Goal: Information Seeking & Learning: Learn about a topic

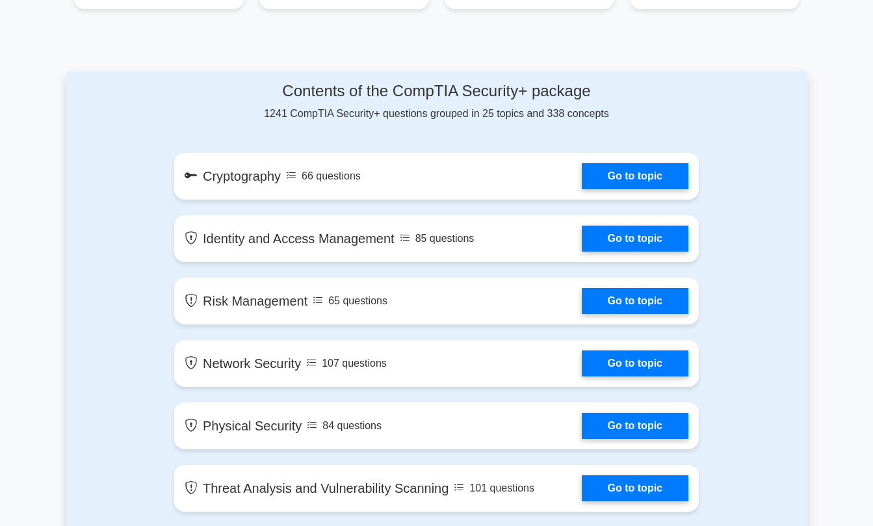
scroll to position [722, 0]
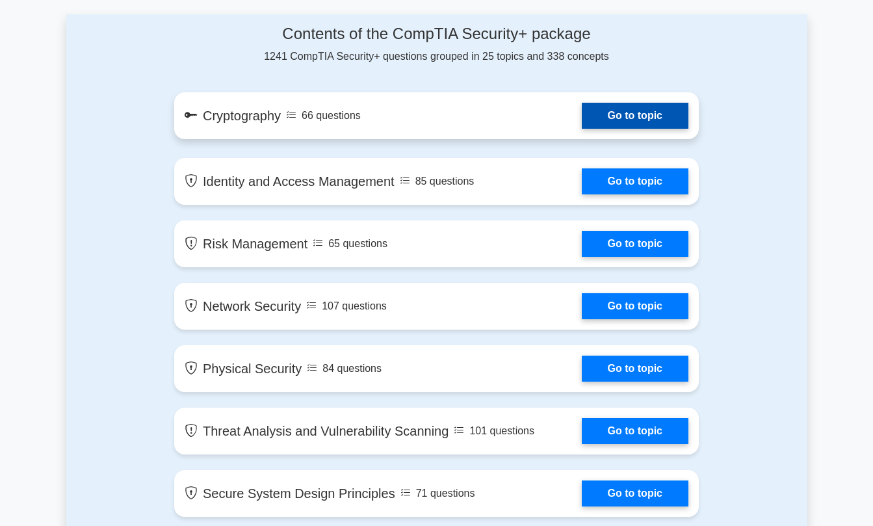
click at [667, 114] on link "Go to topic" at bounding box center [635, 116] width 107 height 26
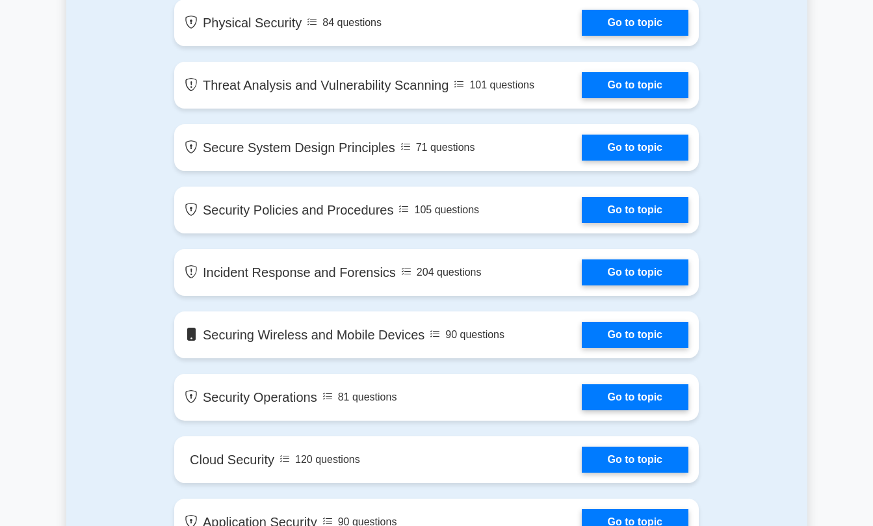
scroll to position [1070, 0]
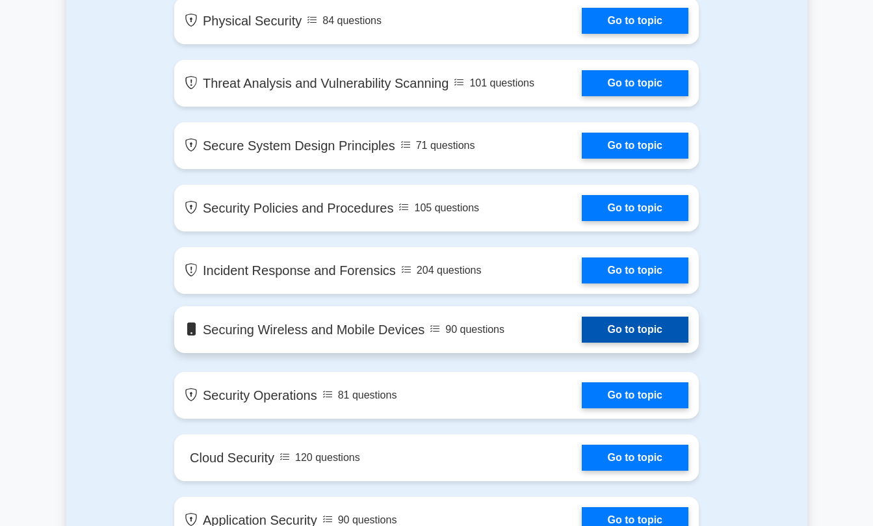
click at [672, 326] on link "Go to topic" at bounding box center [635, 330] width 107 height 26
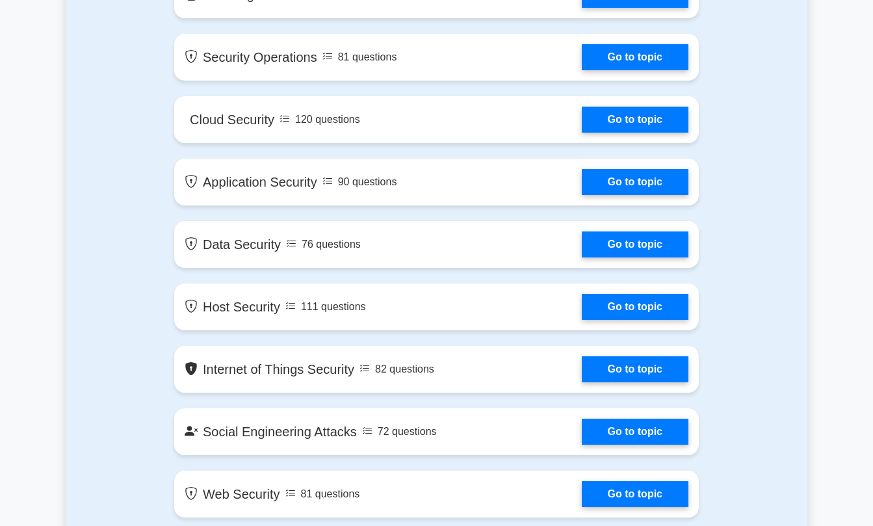
scroll to position [1462, 0]
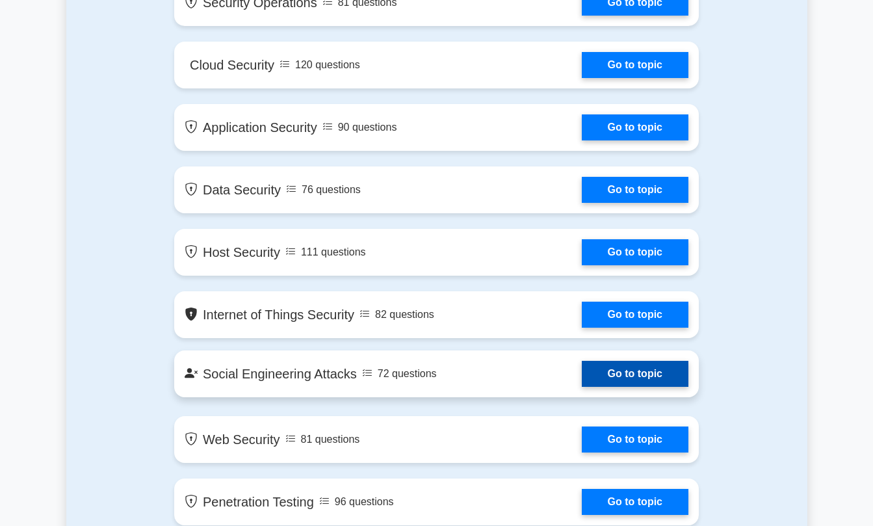
click at [626, 376] on link "Go to topic" at bounding box center [635, 374] width 107 height 26
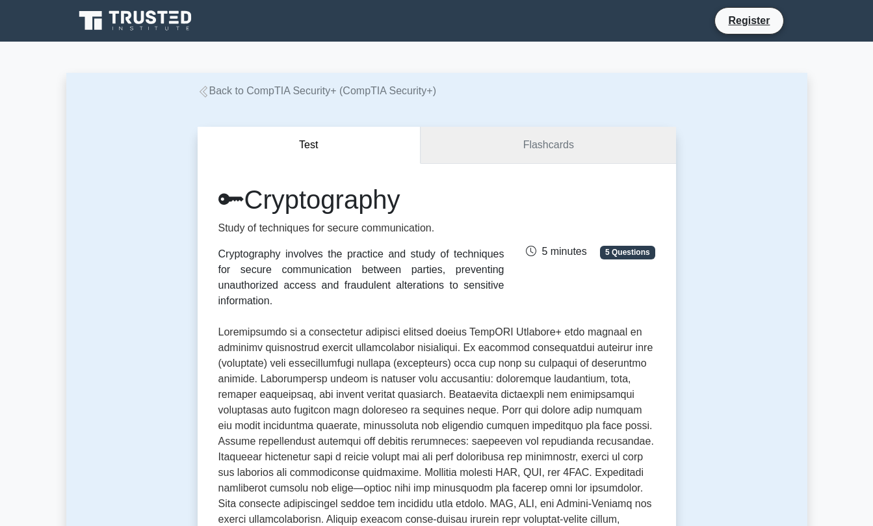
click at [624, 139] on link "Flashcards" at bounding box center [548, 145] width 255 height 37
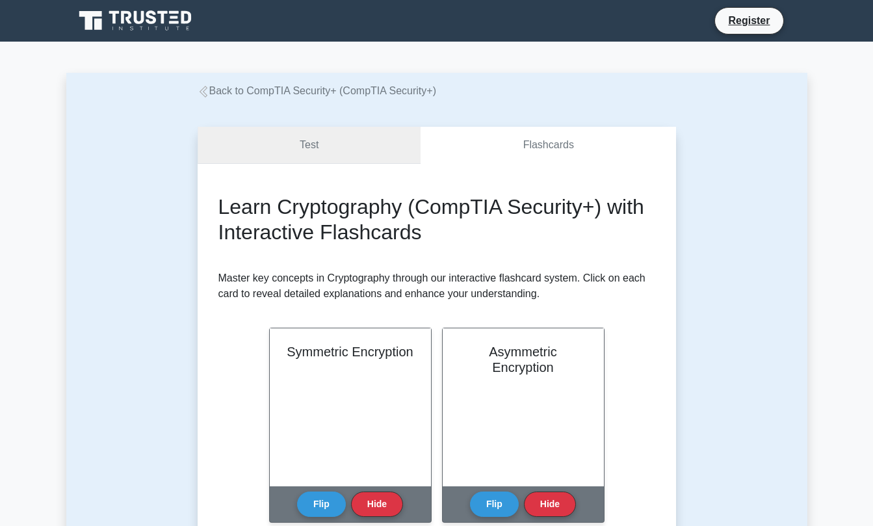
click at [288, 150] on link "Test" at bounding box center [310, 145] width 224 height 37
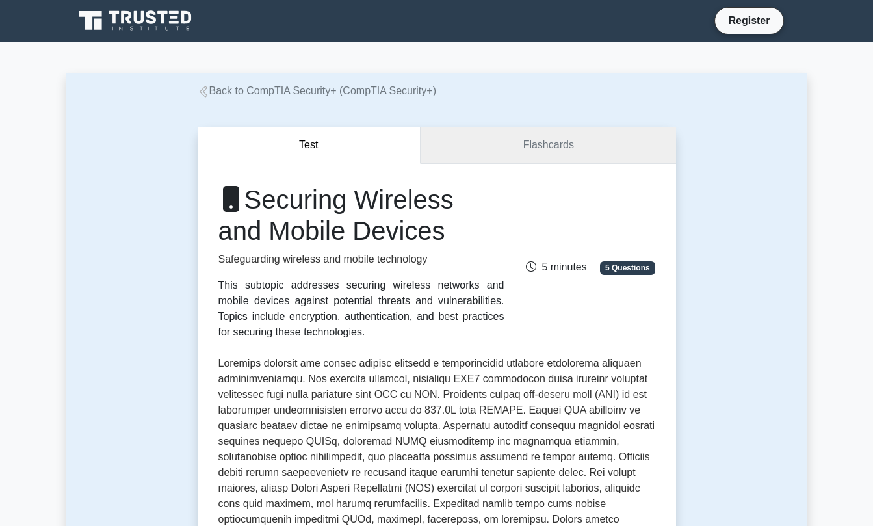
click at [573, 156] on link "Flashcards" at bounding box center [548, 145] width 255 height 37
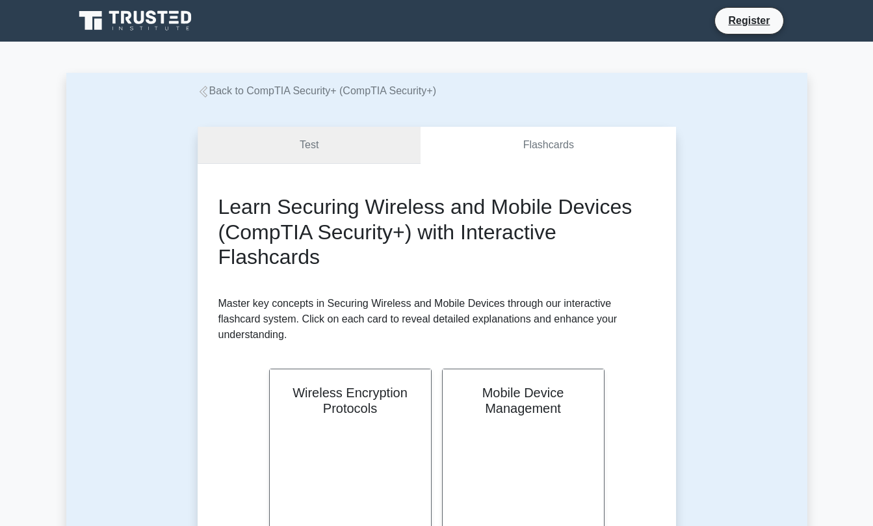
click at [311, 138] on link "Test" at bounding box center [310, 145] width 224 height 37
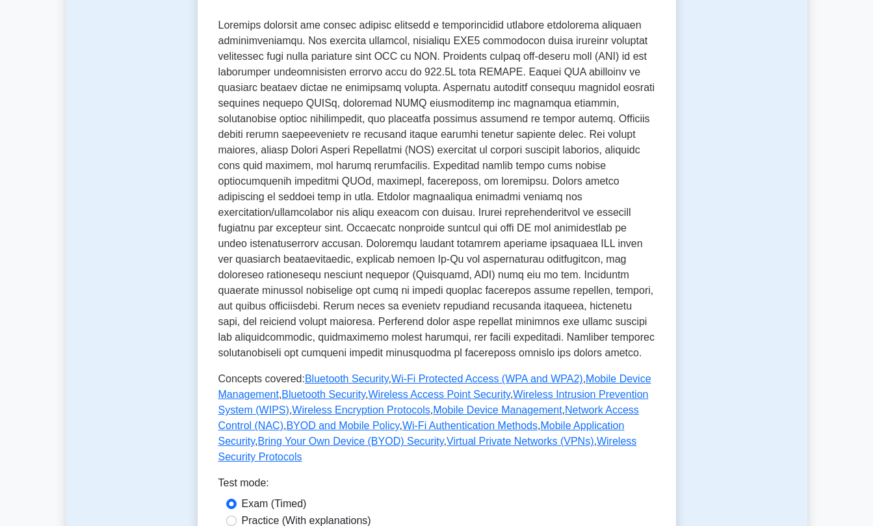
scroll to position [437, 0]
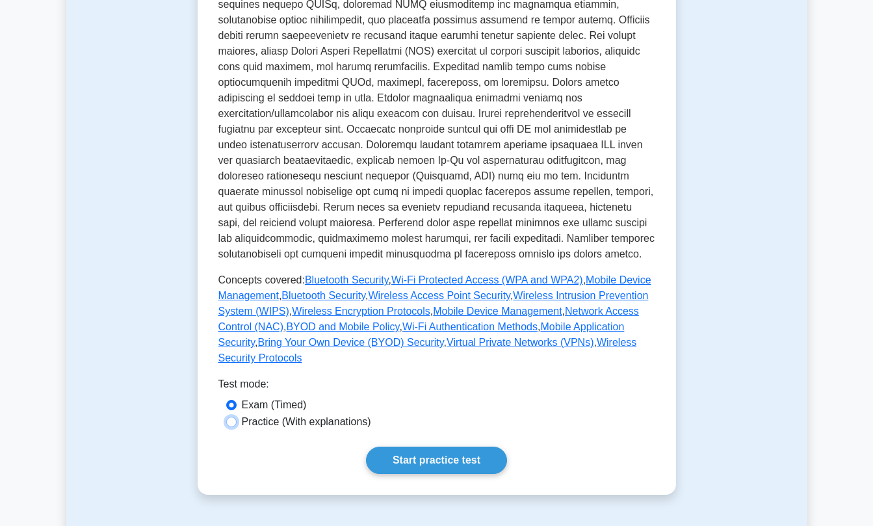
click at [230, 423] on input "Practice (With explanations)" at bounding box center [231, 422] width 10 height 10
radio input "true"
click at [447, 464] on link "Start practice test" at bounding box center [436, 460] width 141 height 27
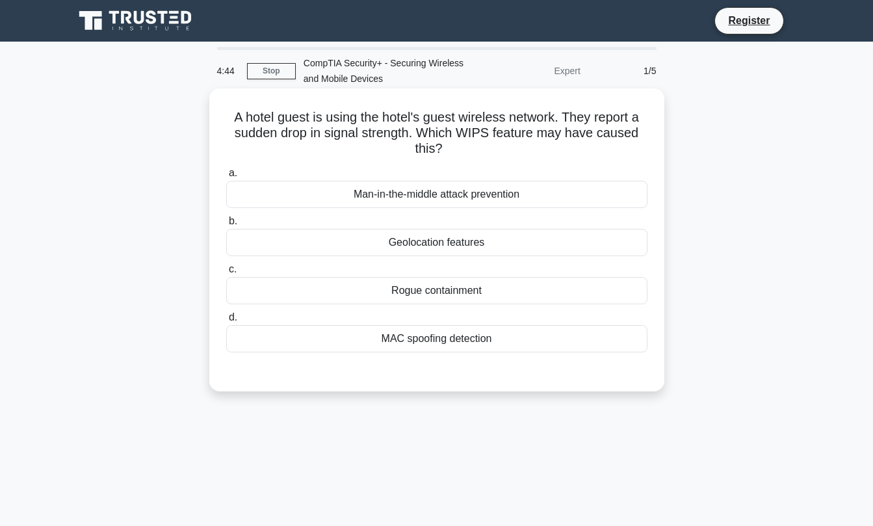
click at [412, 343] on div "MAC spoofing detection" at bounding box center [436, 338] width 421 height 27
click at [226, 322] on input "d. MAC spoofing detection" at bounding box center [226, 317] width 0 height 8
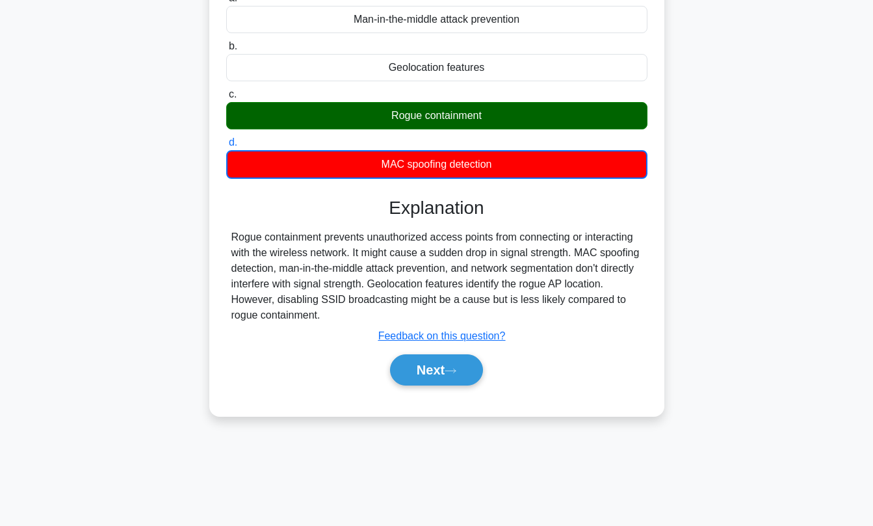
scroll to position [176, 0]
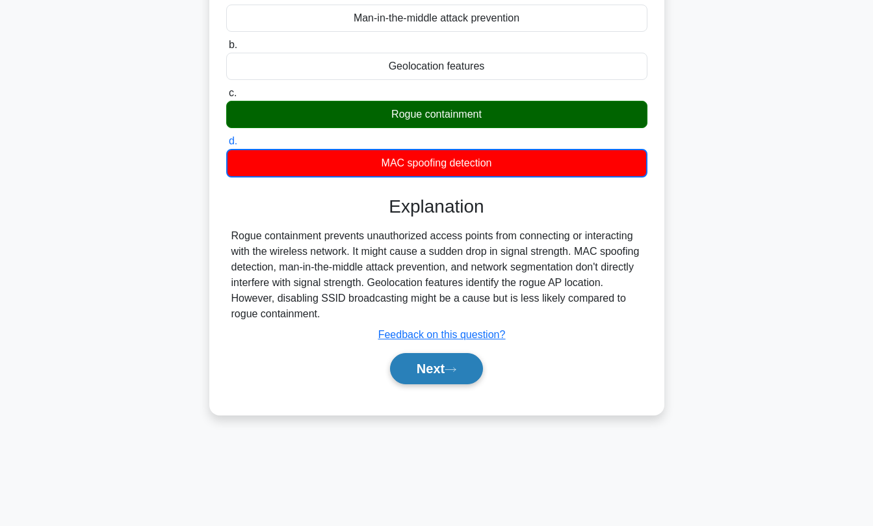
click at [433, 371] on button "Next" at bounding box center [436, 368] width 93 height 31
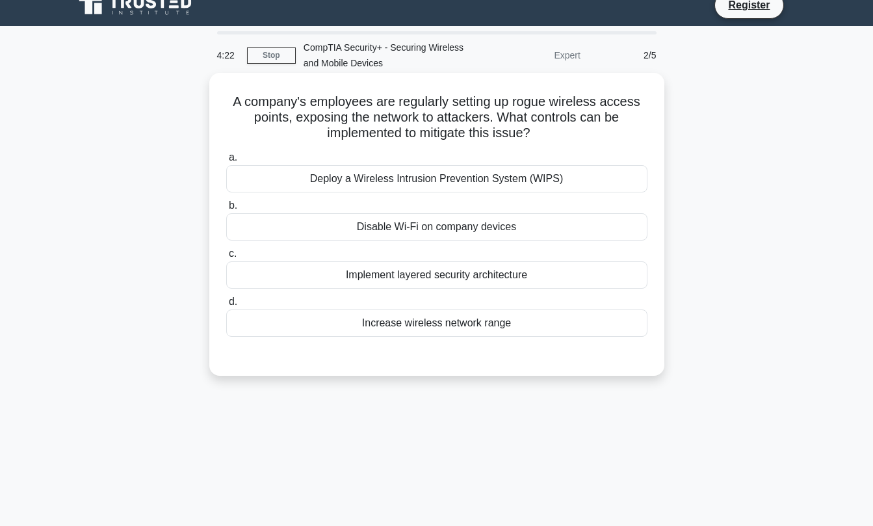
scroll to position [0, 0]
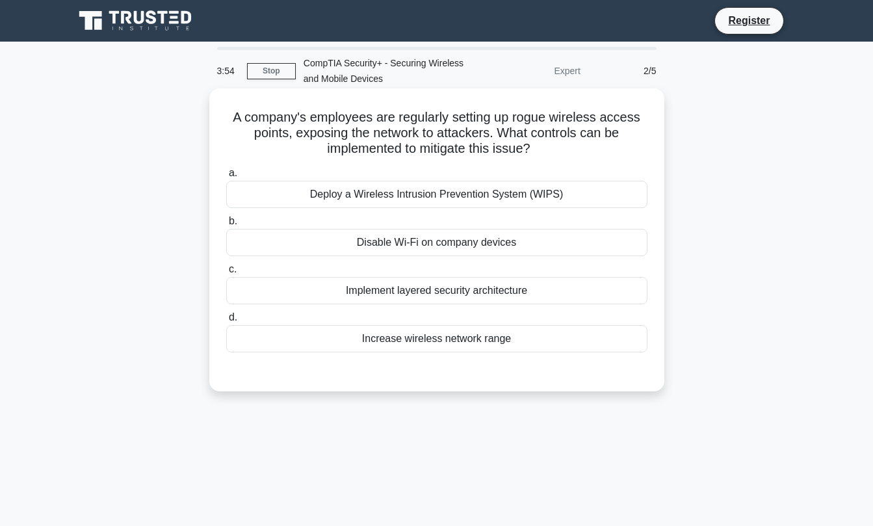
click at [466, 243] on div "Disable Wi-Fi on company devices" at bounding box center [436, 242] width 421 height 27
click at [226, 226] on input "b. Disable Wi-Fi on company devices" at bounding box center [226, 221] width 0 height 8
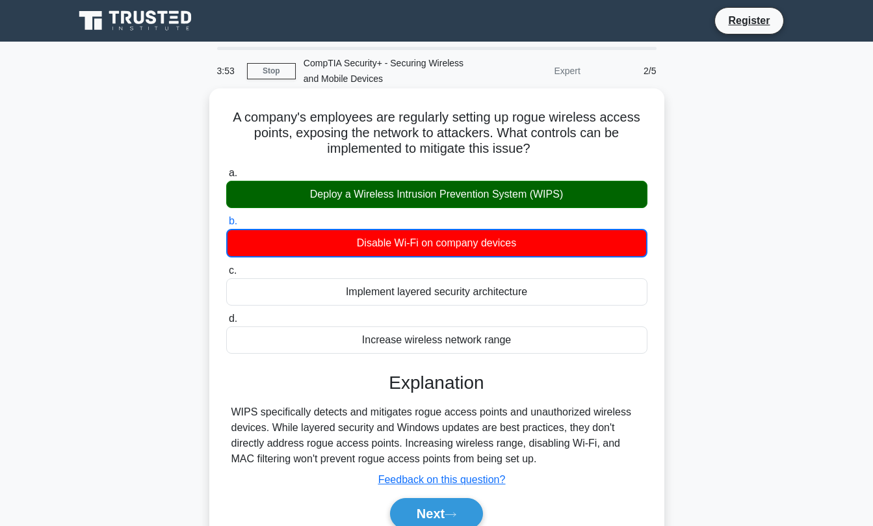
click at [445, 196] on div "Deploy a Wireless Intrusion Prevention System (WIPS)" at bounding box center [436, 194] width 421 height 27
click at [226, 178] on input "a. Deploy a Wireless Intrusion Prevention System (WIPS)" at bounding box center [226, 173] width 0 height 8
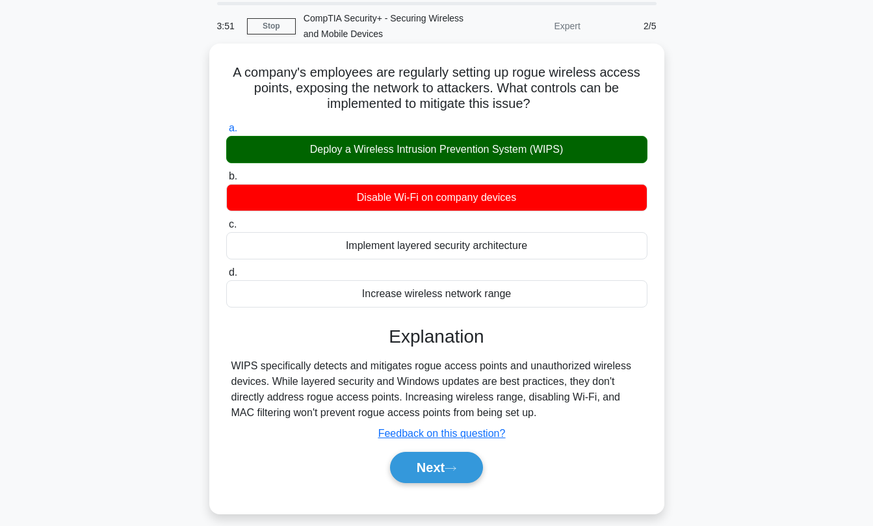
scroll to position [176, 0]
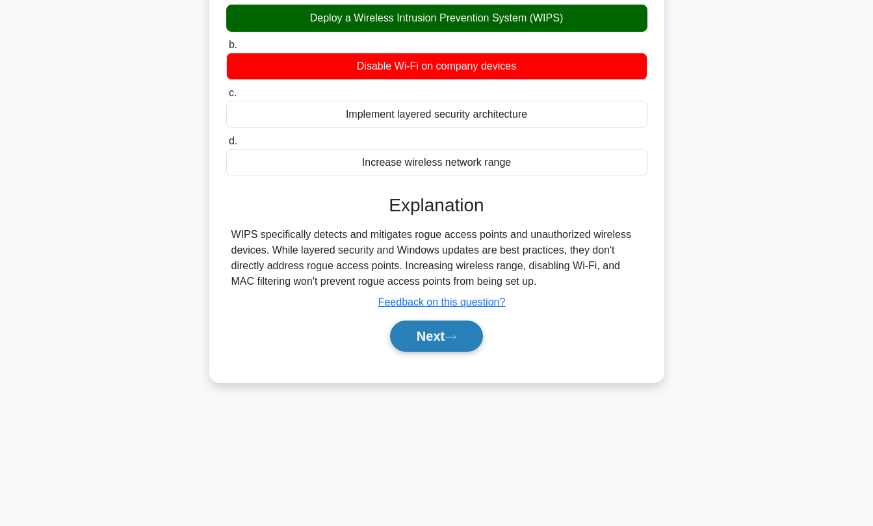
click at [429, 330] on button "Next" at bounding box center [436, 336] width 93 height 31
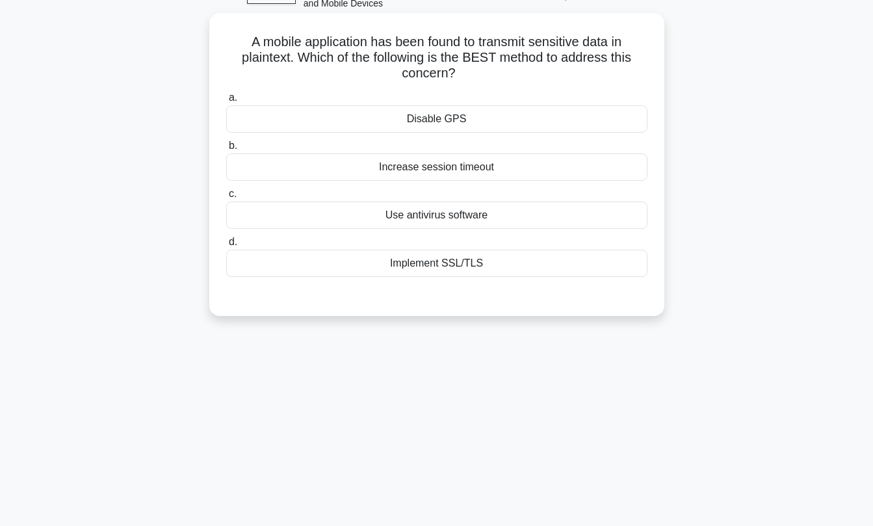
scroll to position [25, 0]
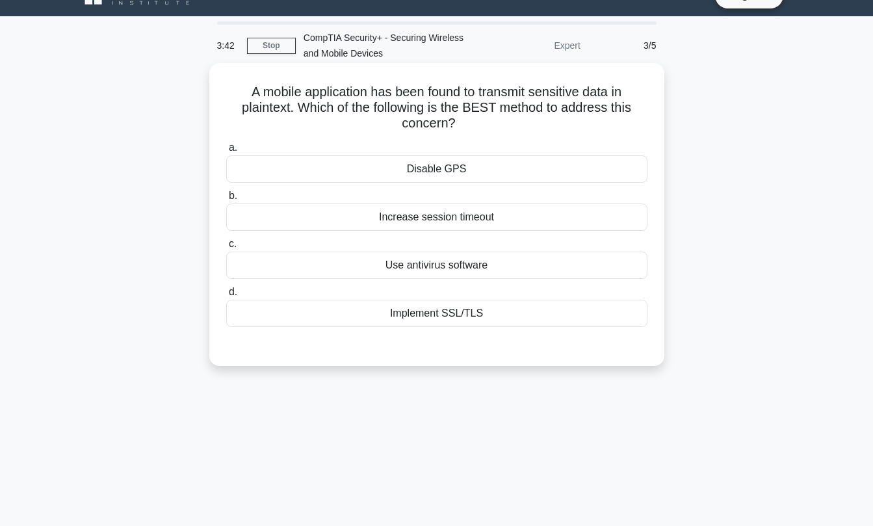
click at [472, 316] on div "Implement SSL/TLS" at bounding box center [436, 313] width 421 height 27
click at [226, 297] on input "d. Implement SSL/TLS" at bounding box center [226, 292] width 0 height 8
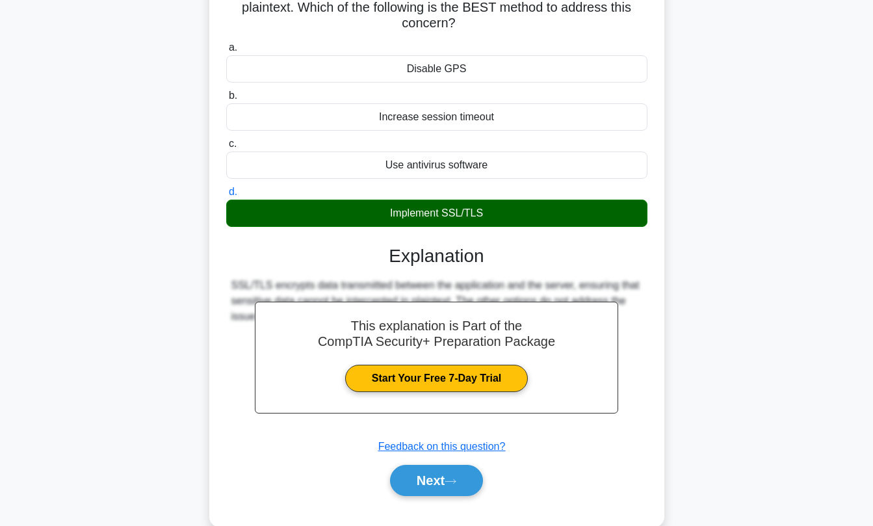
scroll to position [126, 0]
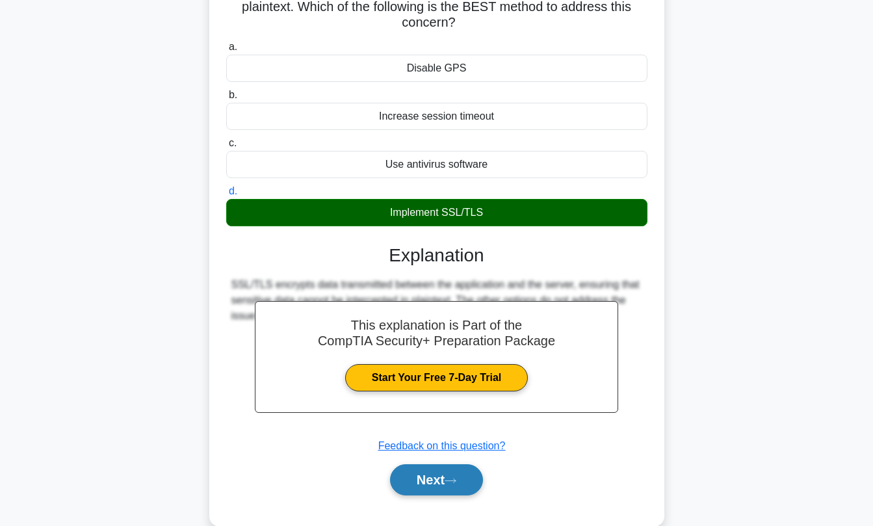
click at [464, 481] on button "Next" at bounding box center [436, 479] width 93 height 31
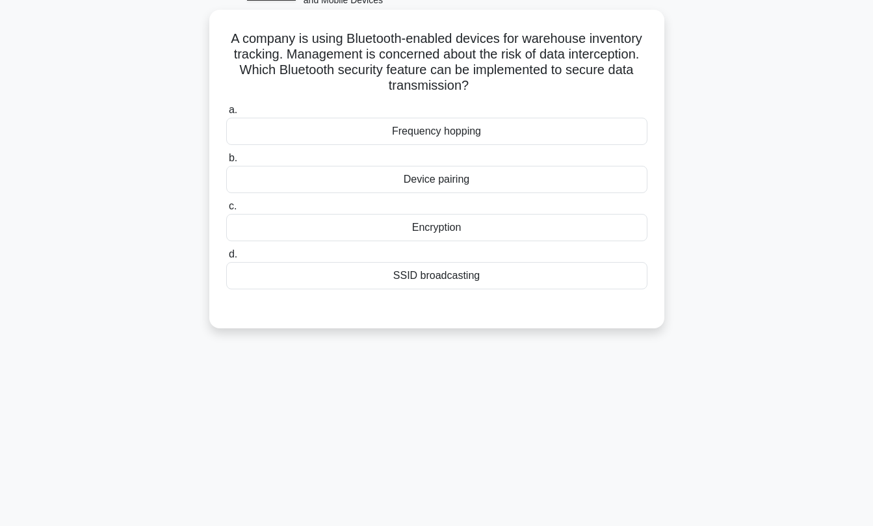
scroll to position [76, 0]
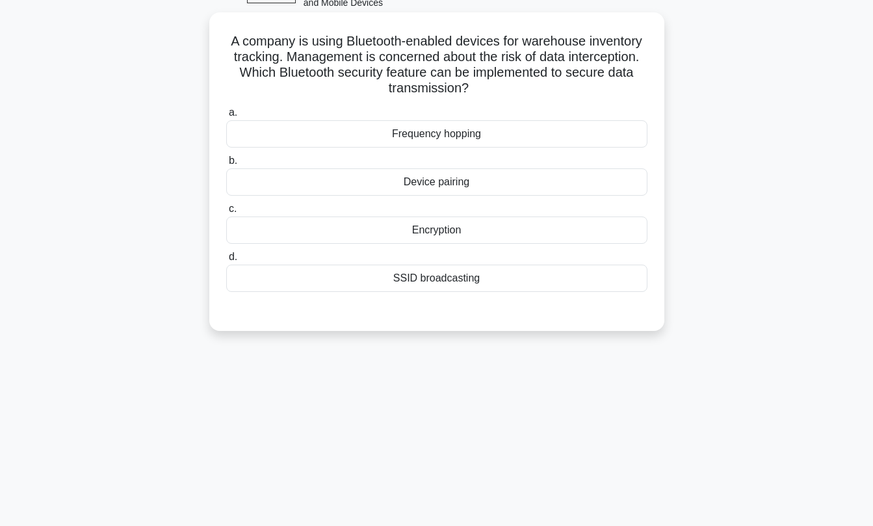
click at [429, 179] on div "Device pairing" at bounding box center [436, 181] width 421 height 27
click at [226, 165] on input "b. Device pairing" at bounding box center [226, 161] width 0 height 8
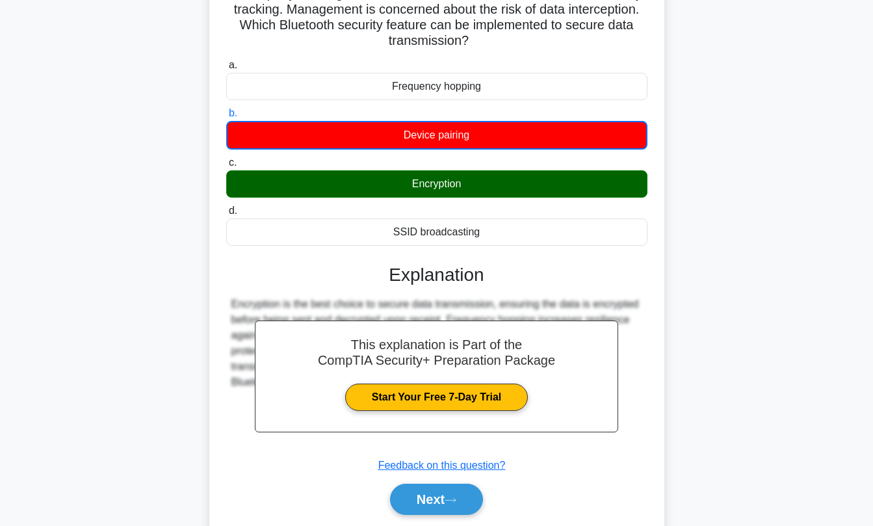
scroll to position [176, 0]
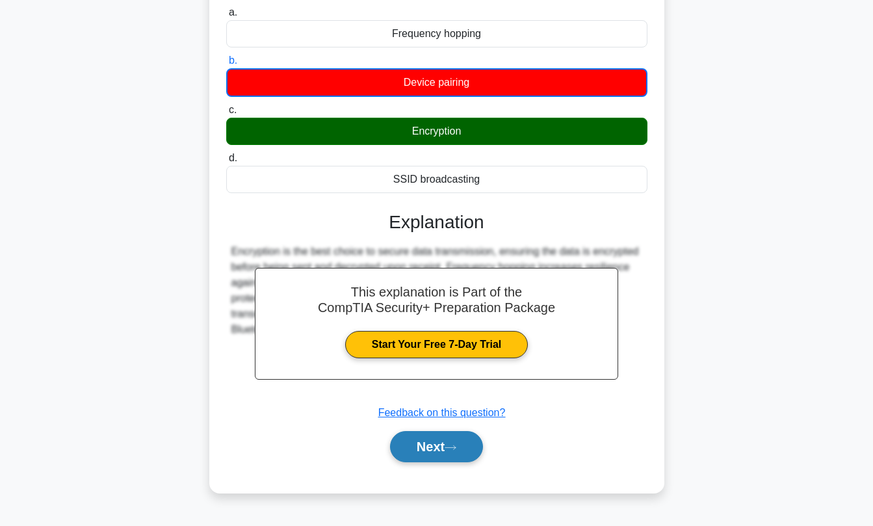
click at [429, 439] on button "Next" at bounding box center [436, 446] width 93 height 31
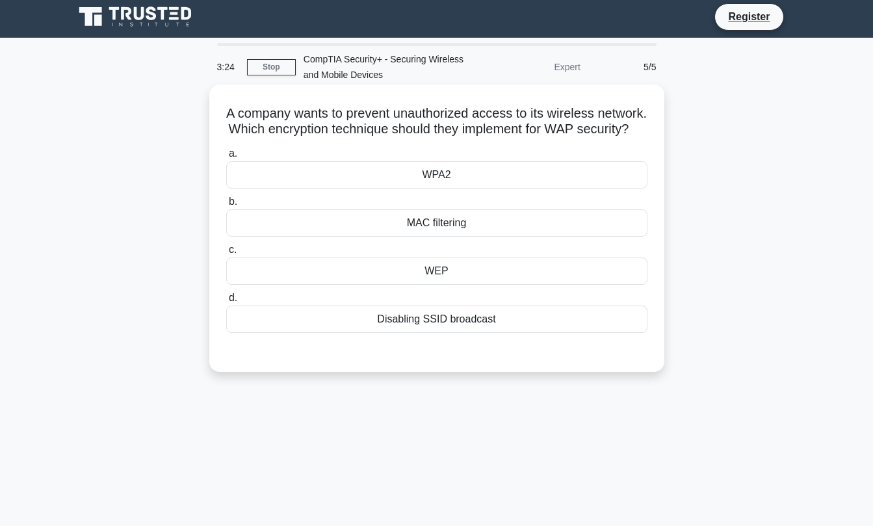
scroll to position [0, 0]
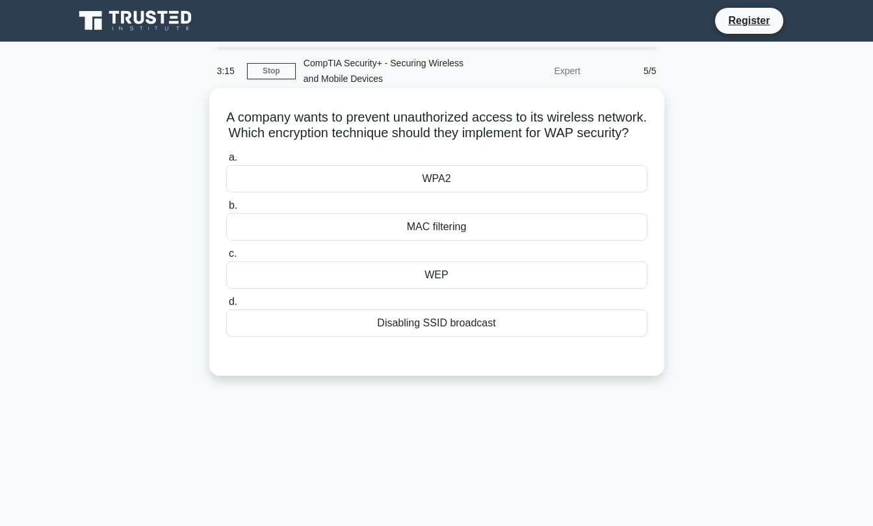
drag, startPoint x: 432, startPoint y: 271, endPoint x: 439, endPoint y: 272, distance: 6.6
click at [432, 271] on div "WEP" at bounding box center [436, 274] width 421 height 27
click at [226, 258] on input "c. WEP" at bounding box center [226, 254] width 0 height 8
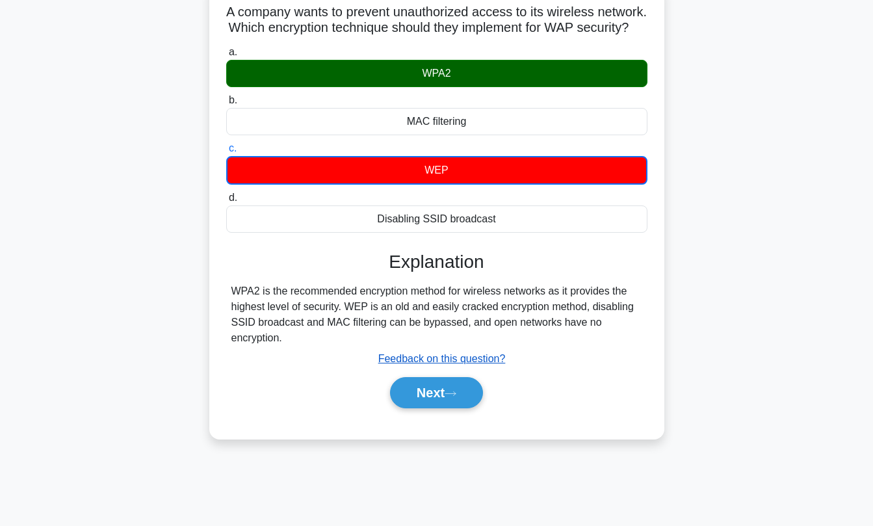
scroll to position [176, 0]
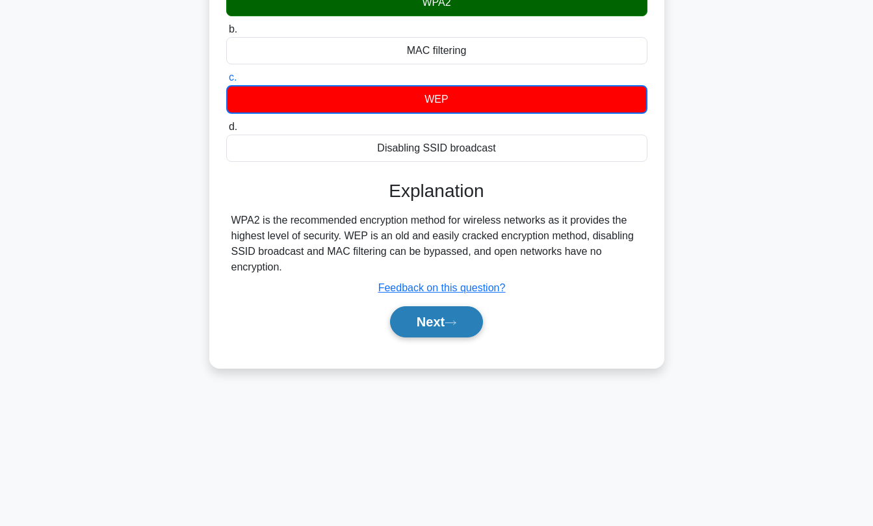
click at [467, 323] on button "Next" at bounding box center [436, 321] width 93 height 31
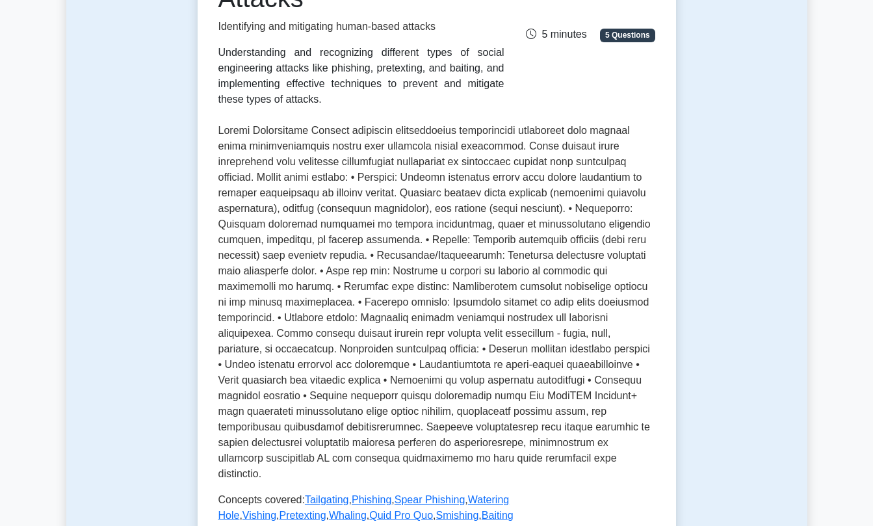
scroll to position [369, 0]
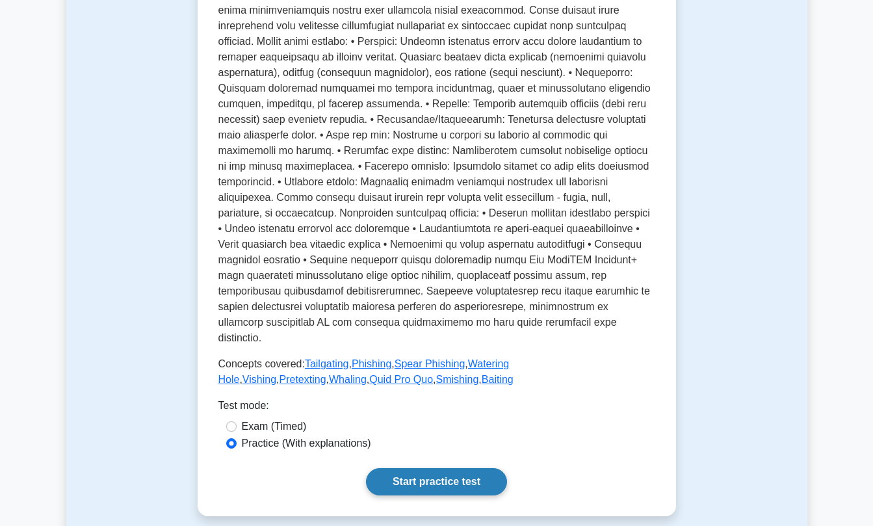
click at [435, 469] on link "Start practice test" at bounding box center [436, 481] width 141 height 27
click at [449, 469] on link "Start practice test" at bounding box center [436, 481] width 141 height 27
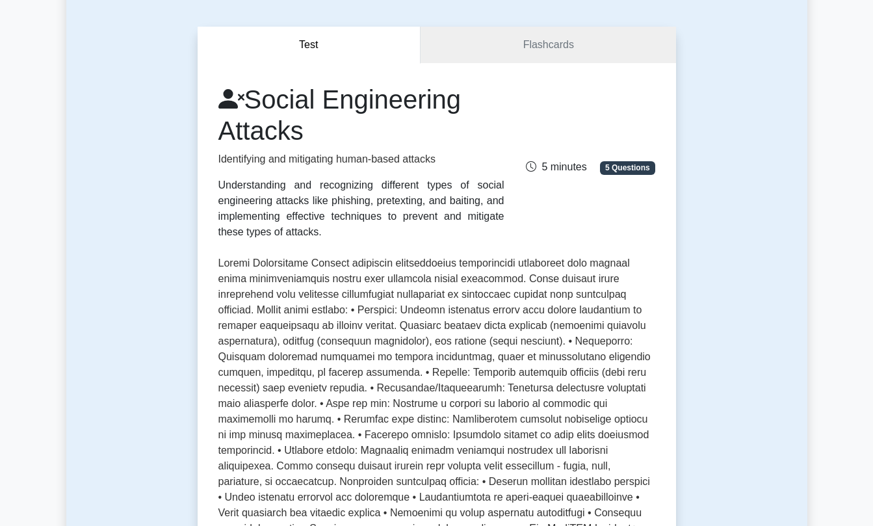
scroll to position [100, 0]
click at [619, 51] on link "Flashcards" at bounding box center [548, 45] width 255 height 37
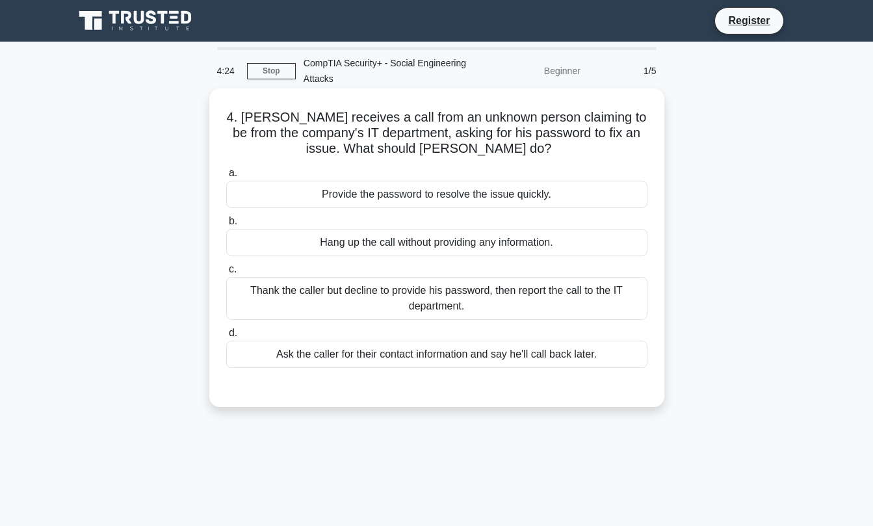
click at [476, 291] on div "Thank the caller but decline to provide his password, then report the call to t…" at bounding box center [436, 298] width 421 height 43
click at [226, 274] on input "c. Thank the caller but decline to provide his password, then report the call t…" at bounding box center [226, 269] width 0 height 8
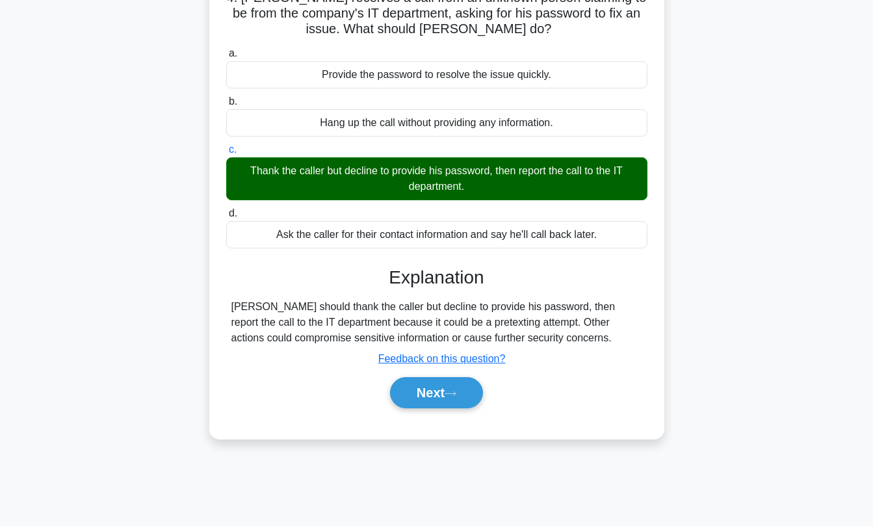
scroll to position [176, 0]
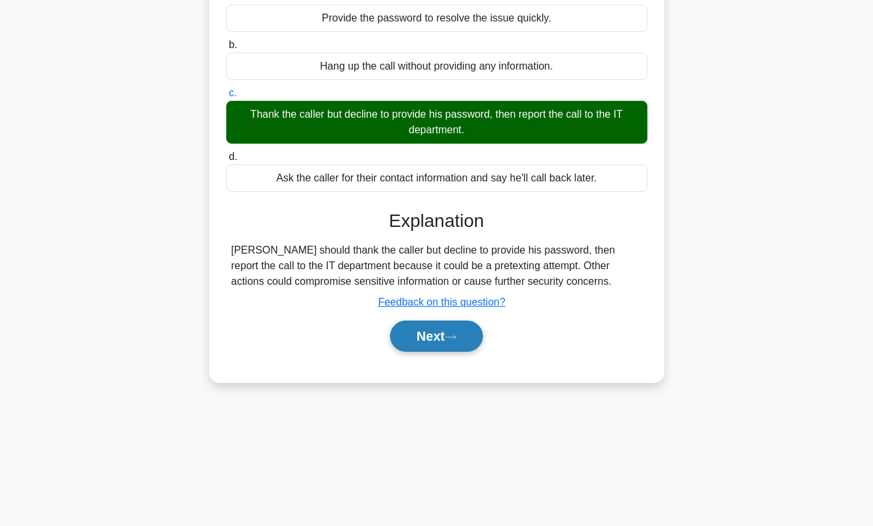
click at [464, 344] on button "Next" at bounding box center [436, 336] width 93 height 31
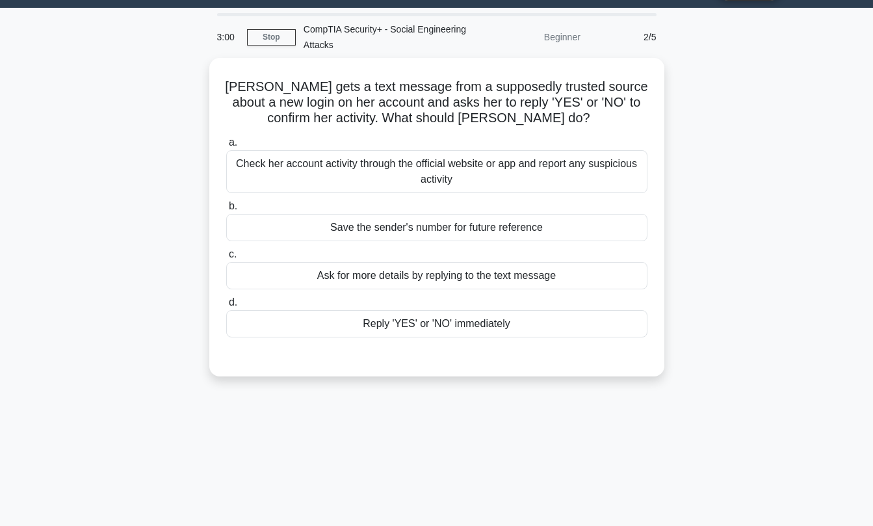
scroll to position [33, 0]
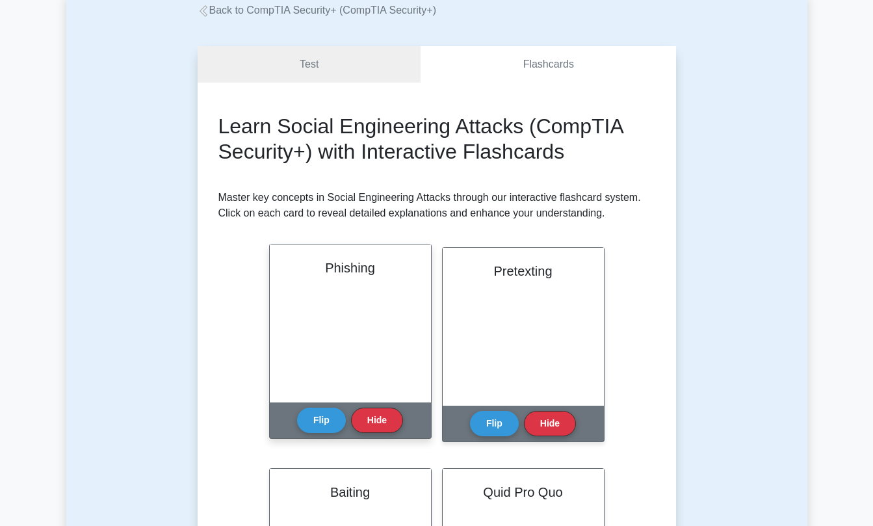
scroll to position [103, 0]
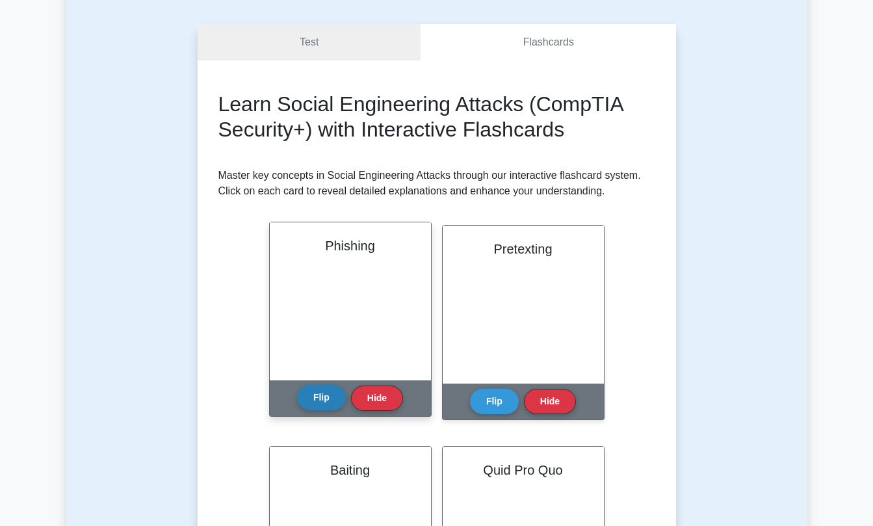
click at [323, 404] on button "Flip" at bounding box center [321, 397] width 49 height 25
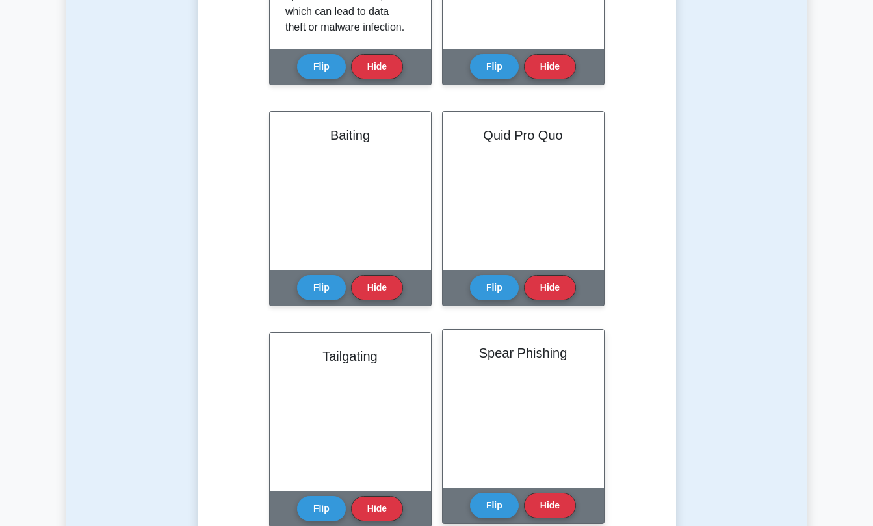
scroll to position [546, 0]
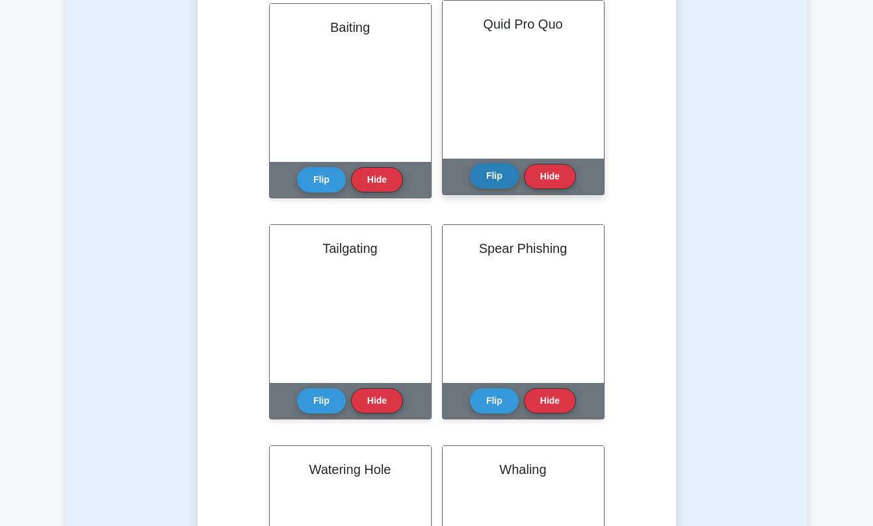
click at [508, 181] on button "Flip" at bounding box center [494, 175] width 49 height 25
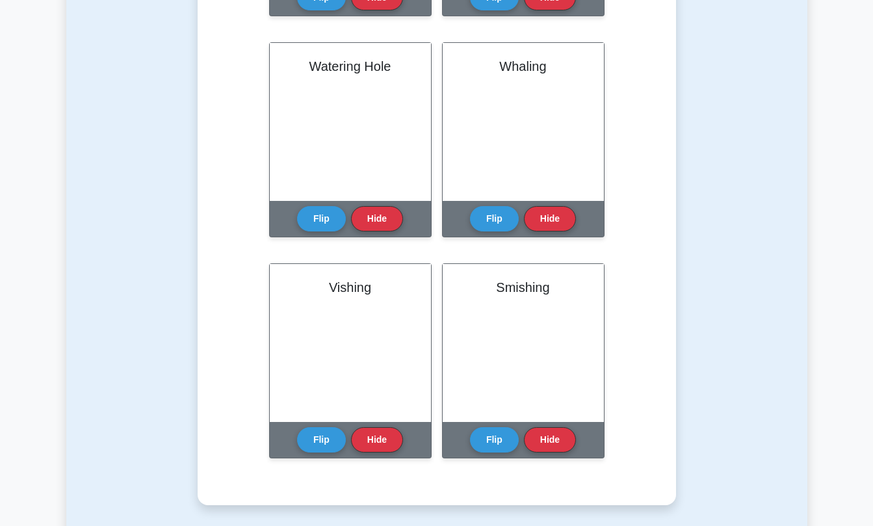
scroll to position [878, 0]
